Goal: Task Accomplishment & Management: Manage account settings

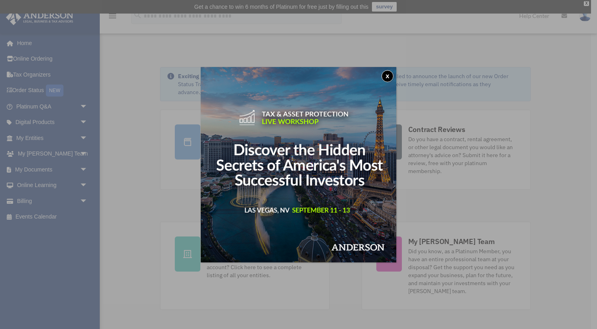
click at [388, 77] on button "x" at bounding box center [387, 76] width 12 height 12
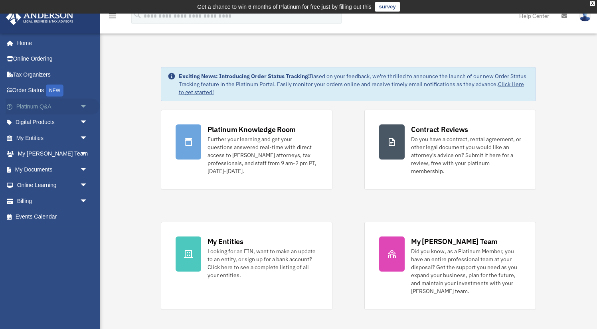
click at [36, 108] on link "Platinum Q&A arrow_drop_down" at bounding box center [53, 107] width 94 height 16
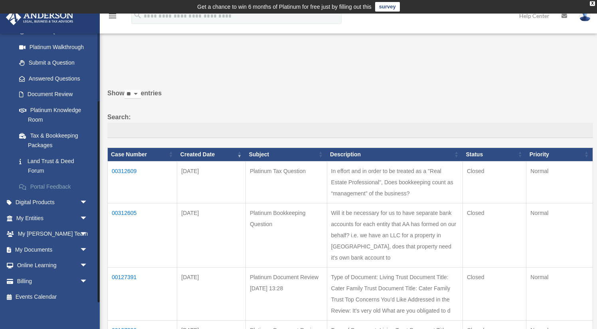
scroll to position [91, 0]
click at [81, 277] on span "arrow_drop_down" at bounding box center [88, 282] width 16 height 16
click at [53, 293] on link "$ Open Invoices" at bounding box center [55, 298] width 89 height 16
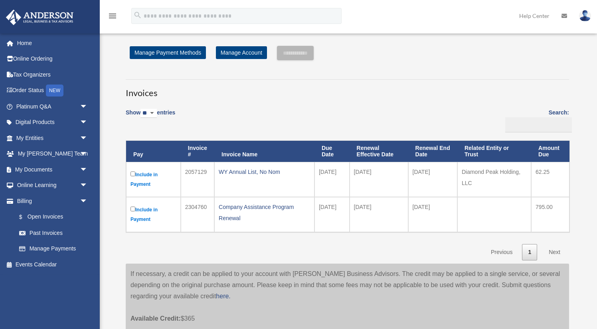
scroll to position [15, 0]
click at [53, 229] on link "Past Invoices" at bounding box center [55, 233] width 89 height 16
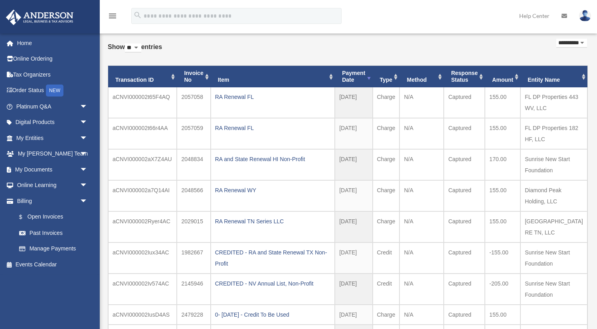
scroll to position [49, 0]
